Goal: Navigation & Orientation: Find specific page/section

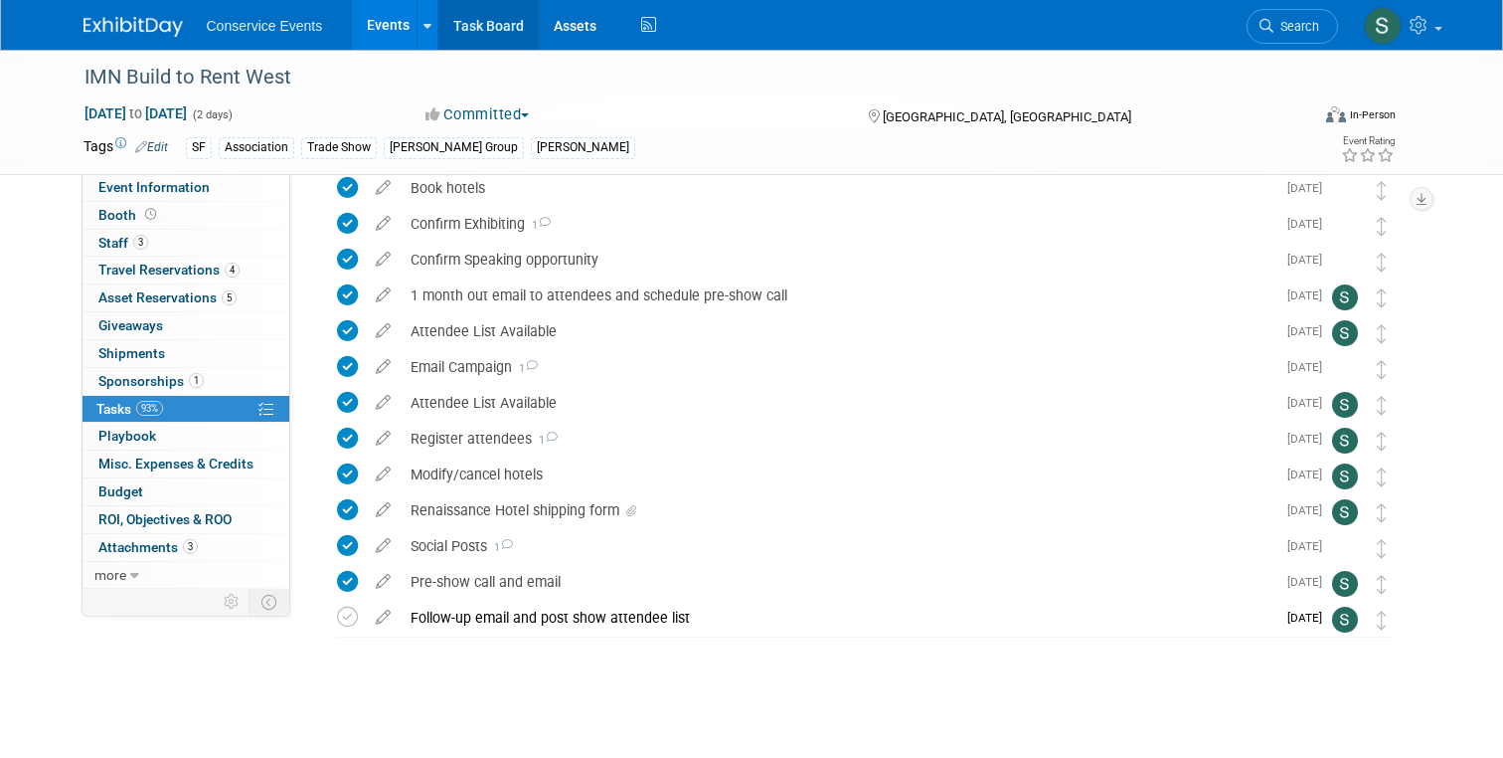
click at [480, 9] on link "Task Board" at bounding box center [488, 25] width 100 height 50
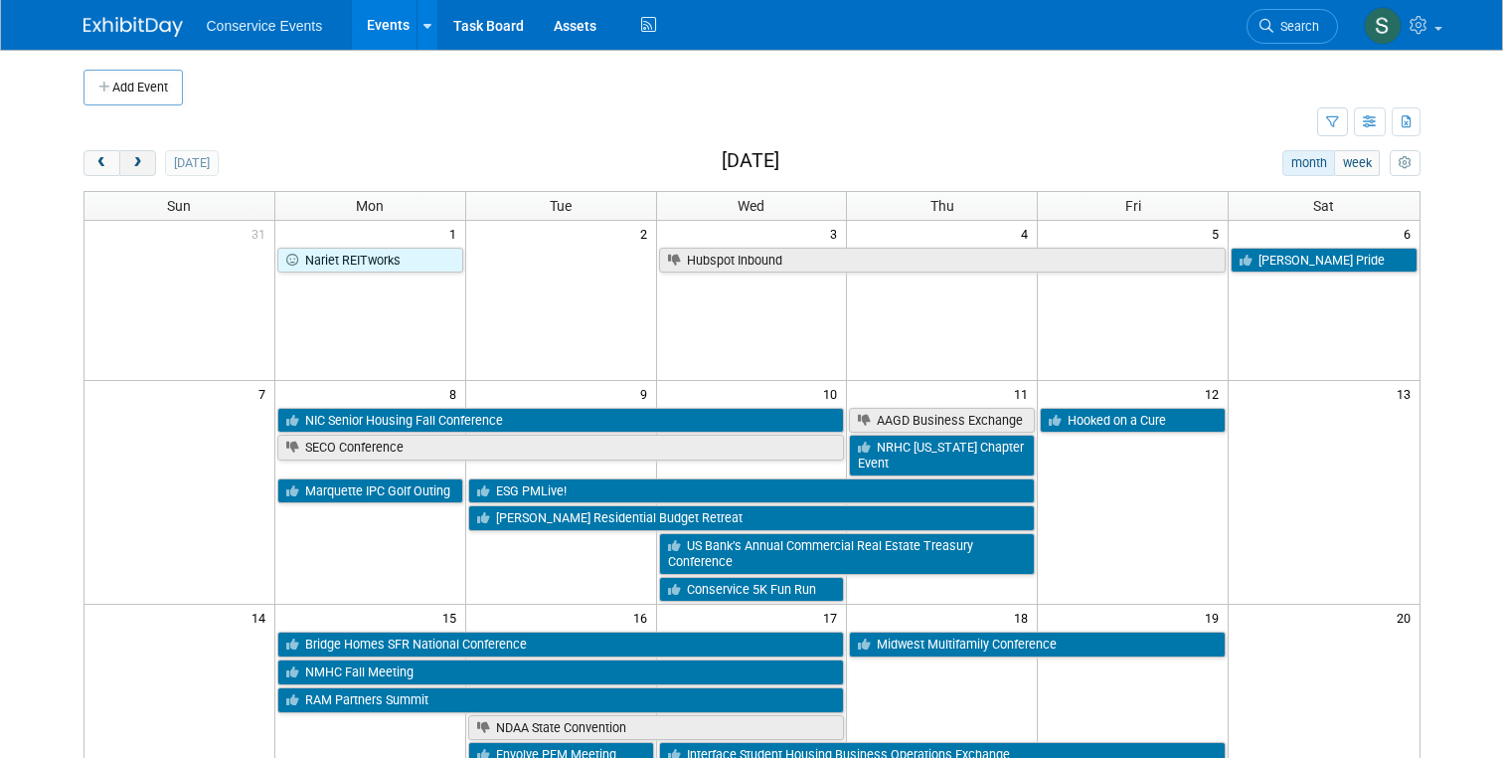
click at [137, 164] on span "next" at bounding box center [137, 163] width 15 height 13
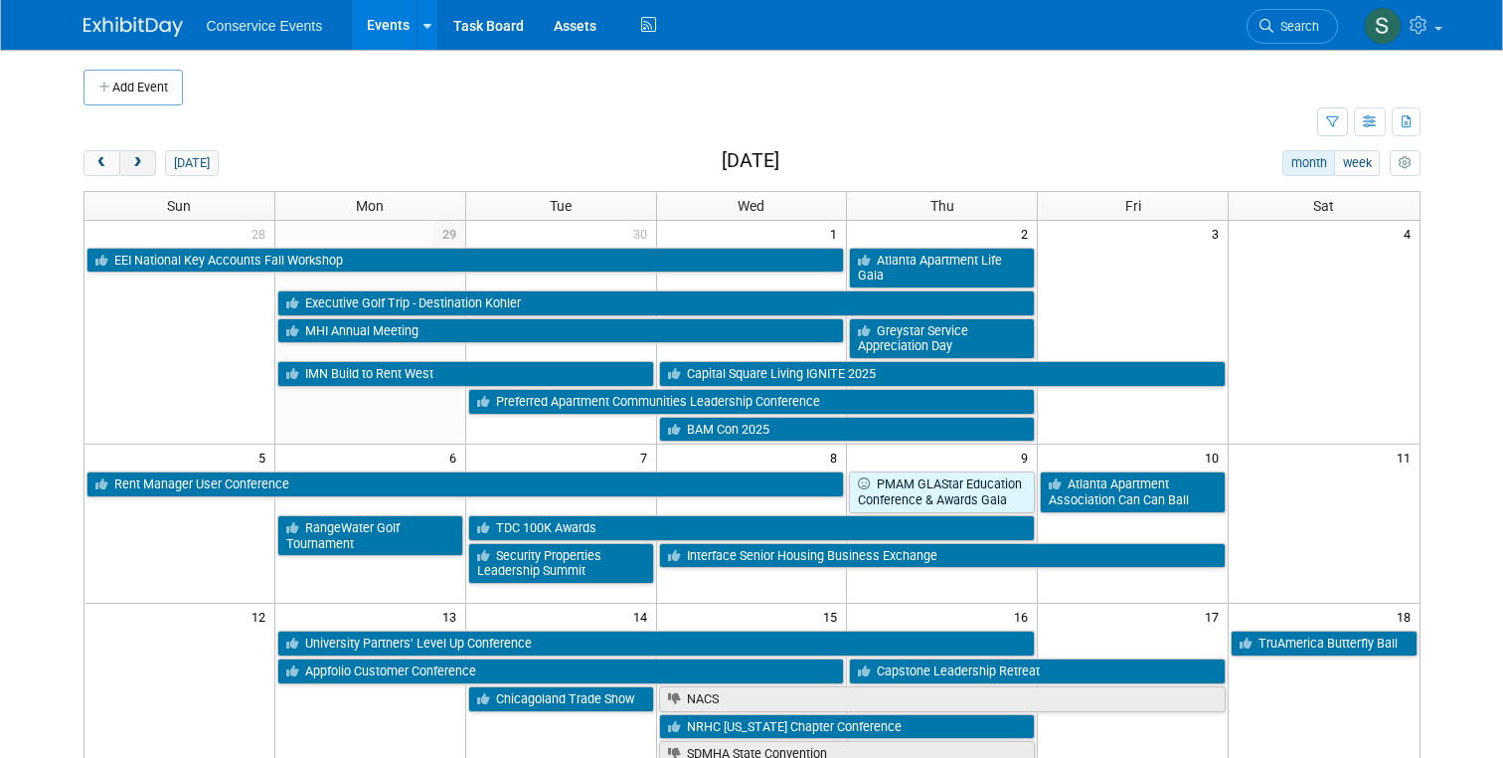
click at [137, 164] on span "next" at bounding box center [137, 163] width 15 height 13
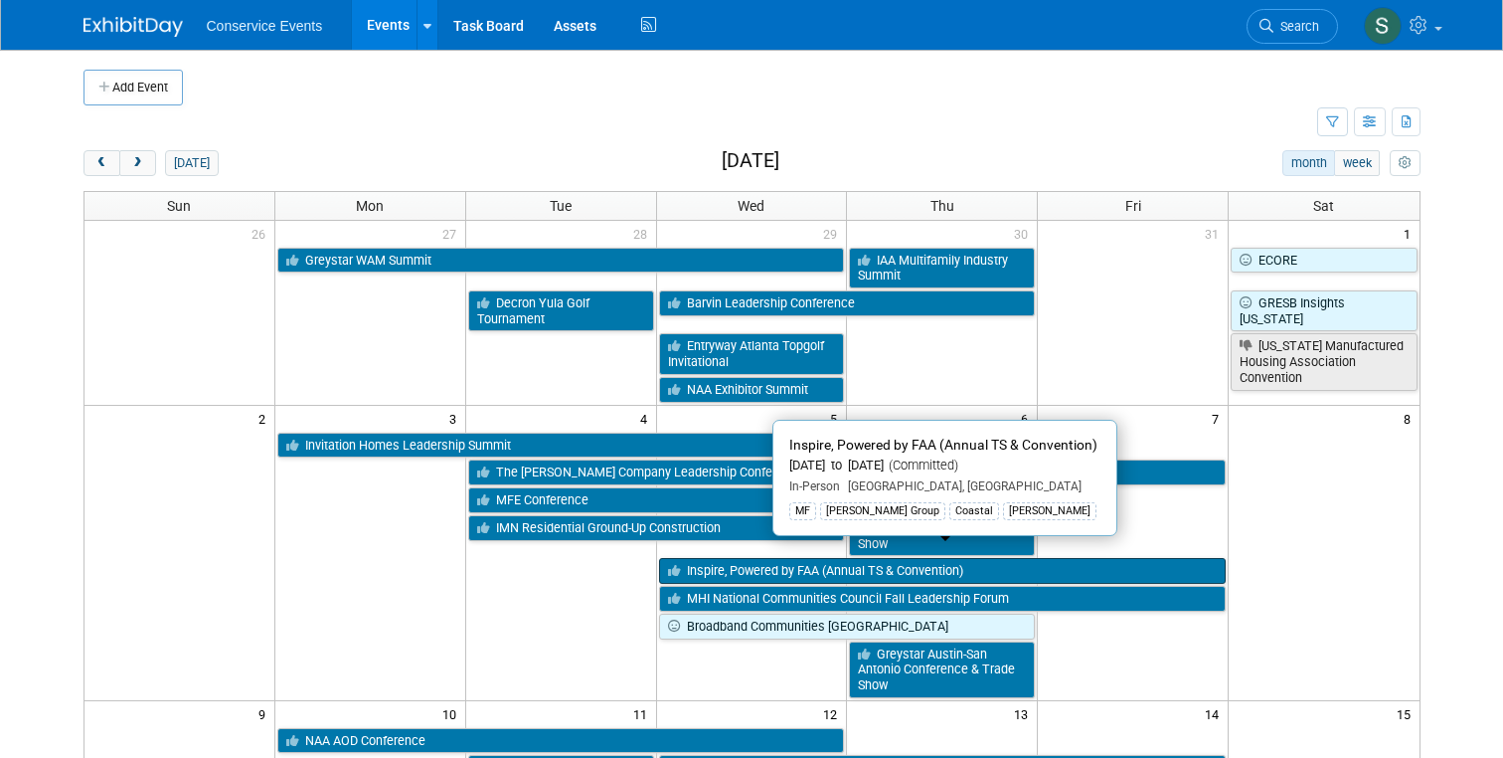
click at [724, 558] on link "Inspire, Powered by FAA (Annual TS & Convention)" at bounding box center [943, 571] width 568 height 26
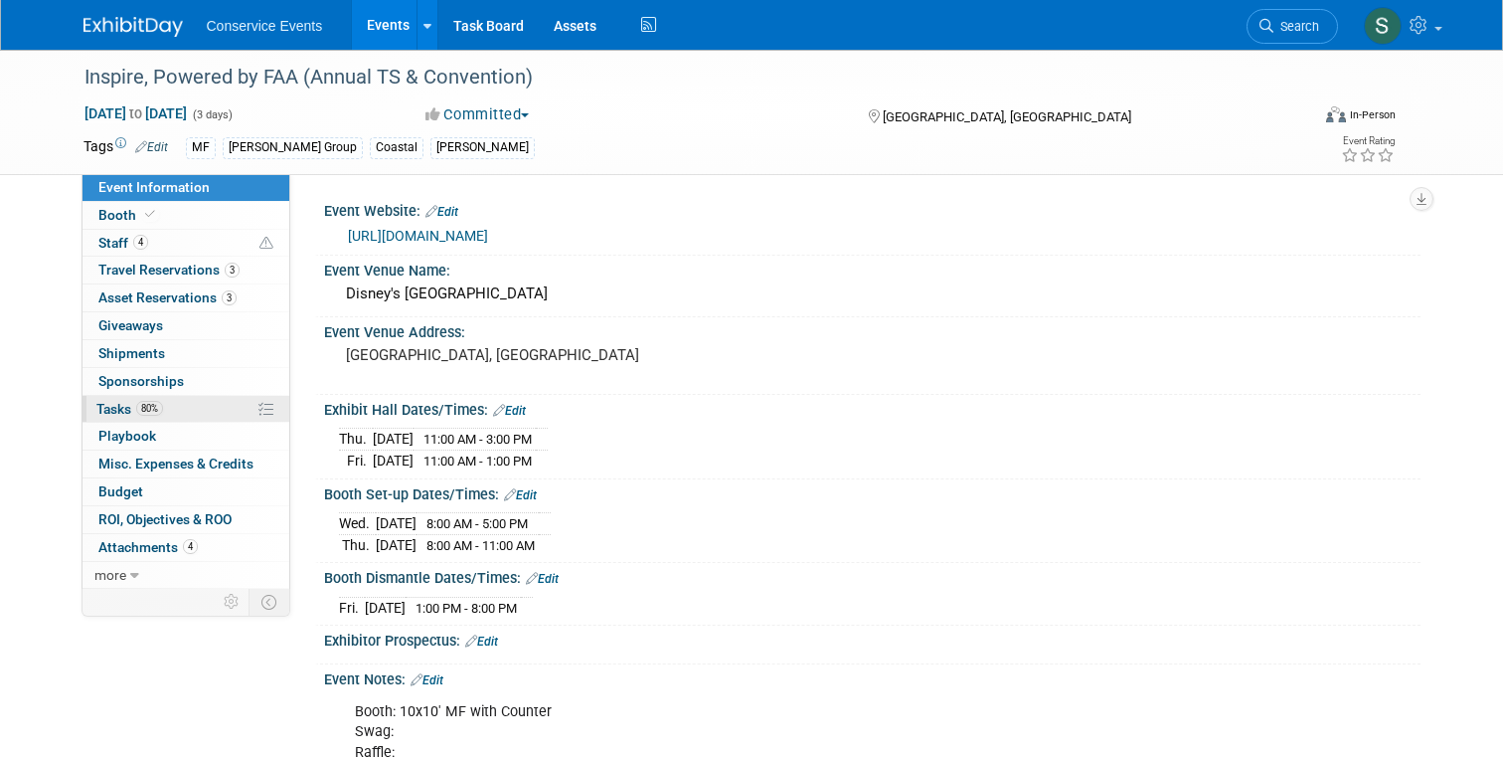
click at [121, 405] on span "Tasks 80%" at bounding box center [129, 409] width 67 height 16
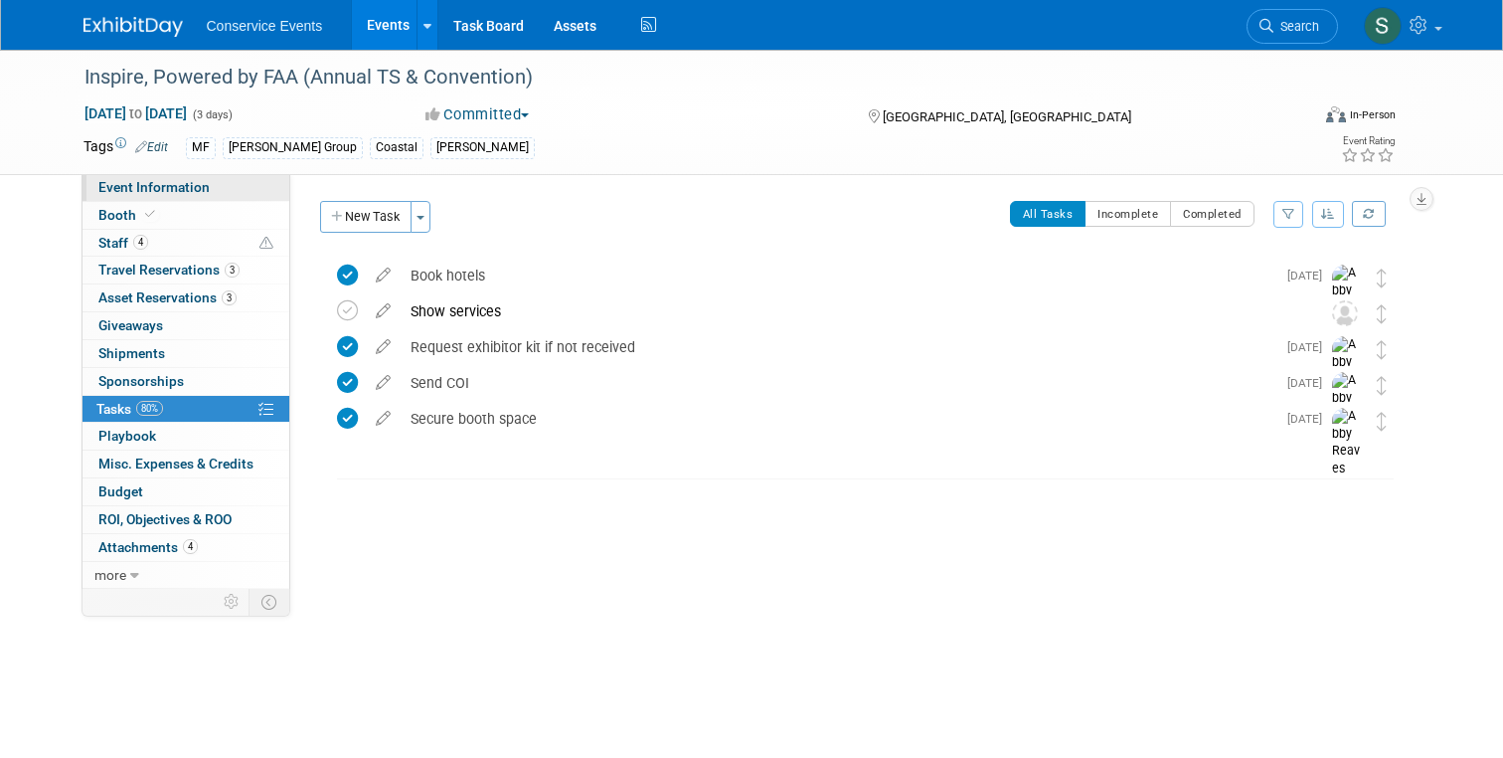
click at [149, 181] on span "Event Information" at bounding box center [153, 187] width 111 height 16
